Goal: Information Seeking & Learning: Compare options

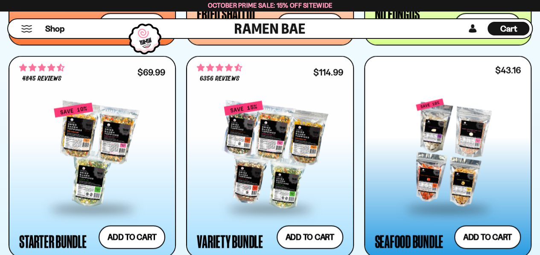
scroll to position [906, 0]
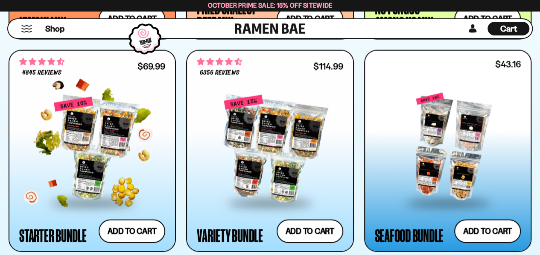
click at [82, 140] on div at bounding box center [92, 148] width 146 height 105
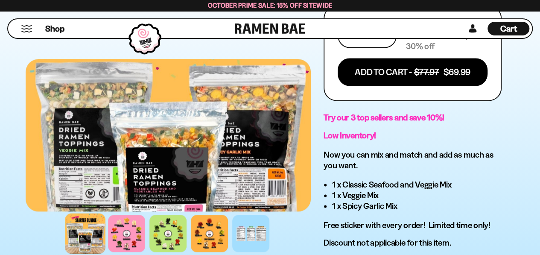
scroll to position [555, 0]
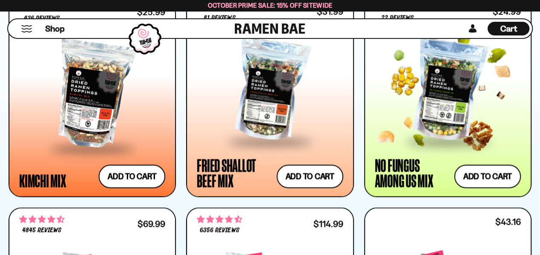
scroll to position [736, 0]
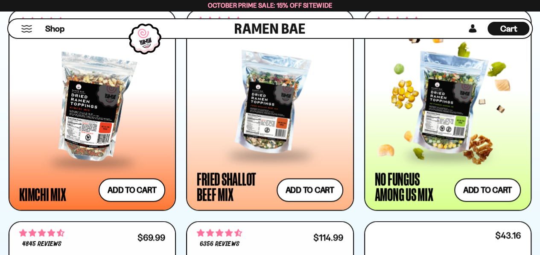
click at [414, 176] on div "No Fungus Among Us Mix" at bounding box center [412, 186] width 75 height 31
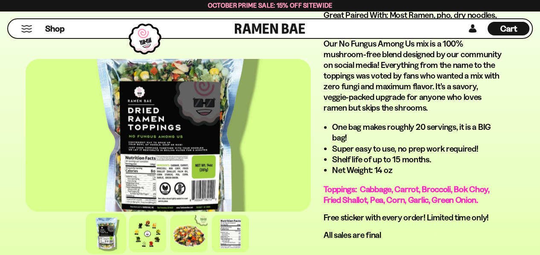
scroll to position [683, 0]
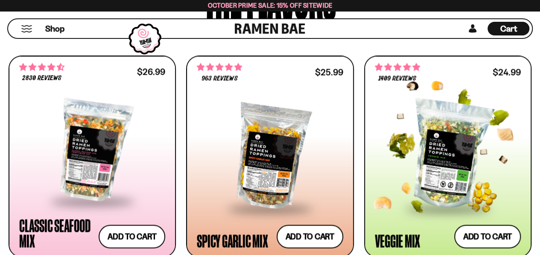
scroll to position [469, 0]
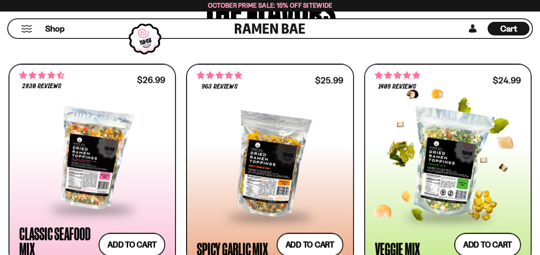
click at [442, 142] on div at bounding box center [448, 162] width 146 height 105
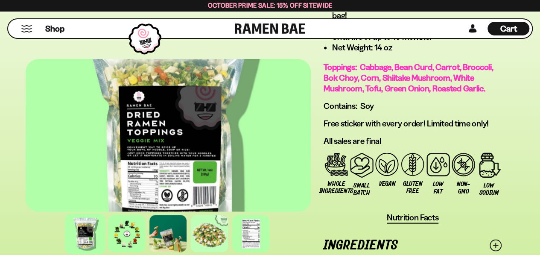
scroll to position [725, 0]
